Goal: Share content: Share content

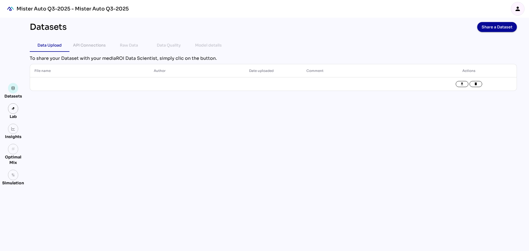
click at [517, 13] on div "person" at bounding box center [517, 8] width 13 height 13
click at [455, 110] on div "Datasets Share a Dataset Data Upload API Connections Raw Data Data Quality Mode…" at bounding box center [273, 134] width 496 height 233
click at [93, 43] on div "API Connections" at bounding box center [89, 45] width 33 height 7
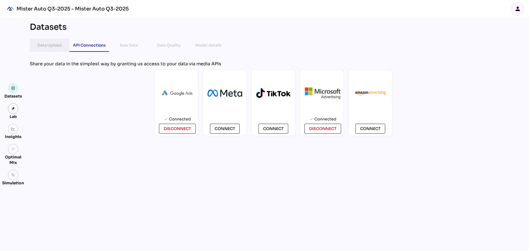
click at [48, 40] on div "Data Upload" at bounding box center [49, 45] width 24 height 13
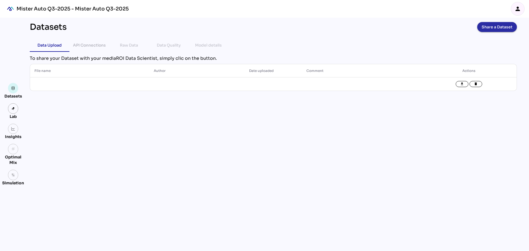
click at [499, 25] on span "Share a Dataset" at bounding box center [496, 27] width 31 height 8
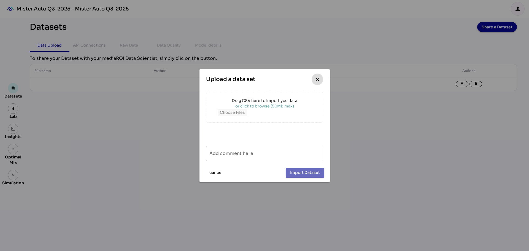
click at [411, 128] on div at bounding box center [264, 125] width 529 height 251
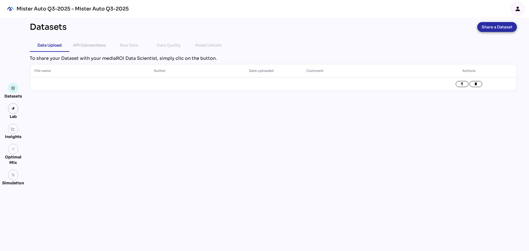
click at [482, 26] on span "Share a Dataset" at bounding box center [496, 27] width 31 height 8
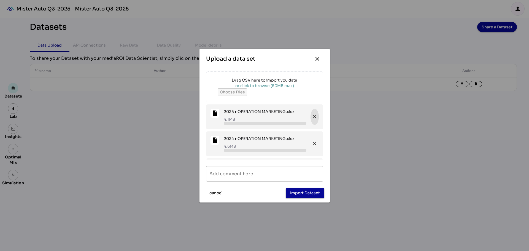
click at [312, 117] on icon "close" at bounding box center [314, 116] width 5 height 5
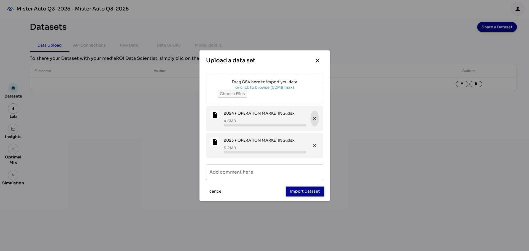
click at [314, 121] on icon "close" at bounding box center [314, 118] width 5 height 5
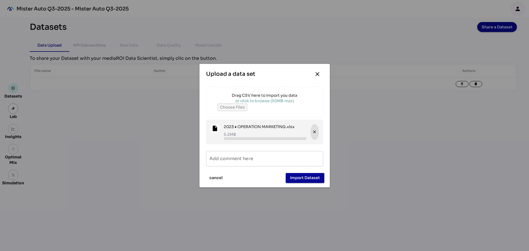
click at [315, 132] on icon "close" at bounding box center [314, 131] width 5 height 5
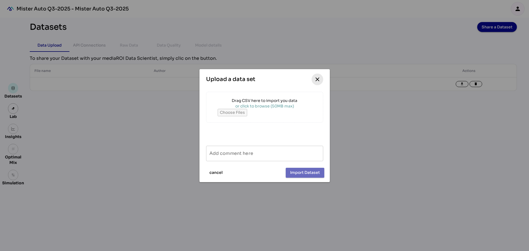
click at [318, 80] on icon "close" at bounding box center [317, 79] width 7 height 7
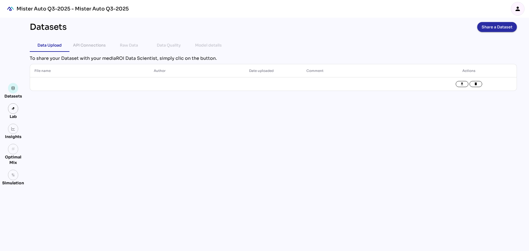
click at [493, 30] on span "Share a Dataset" at bounding box center [496, 27] width 31 height 8
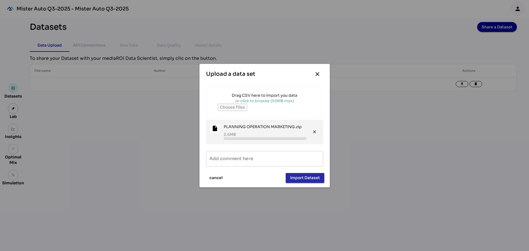
click at [313, 179] on span "Import Dataset" at bounding box center [305, 177] width 30 height 7
type input "**********"
